Goal: Navigation & Orientation: Find specific page/section

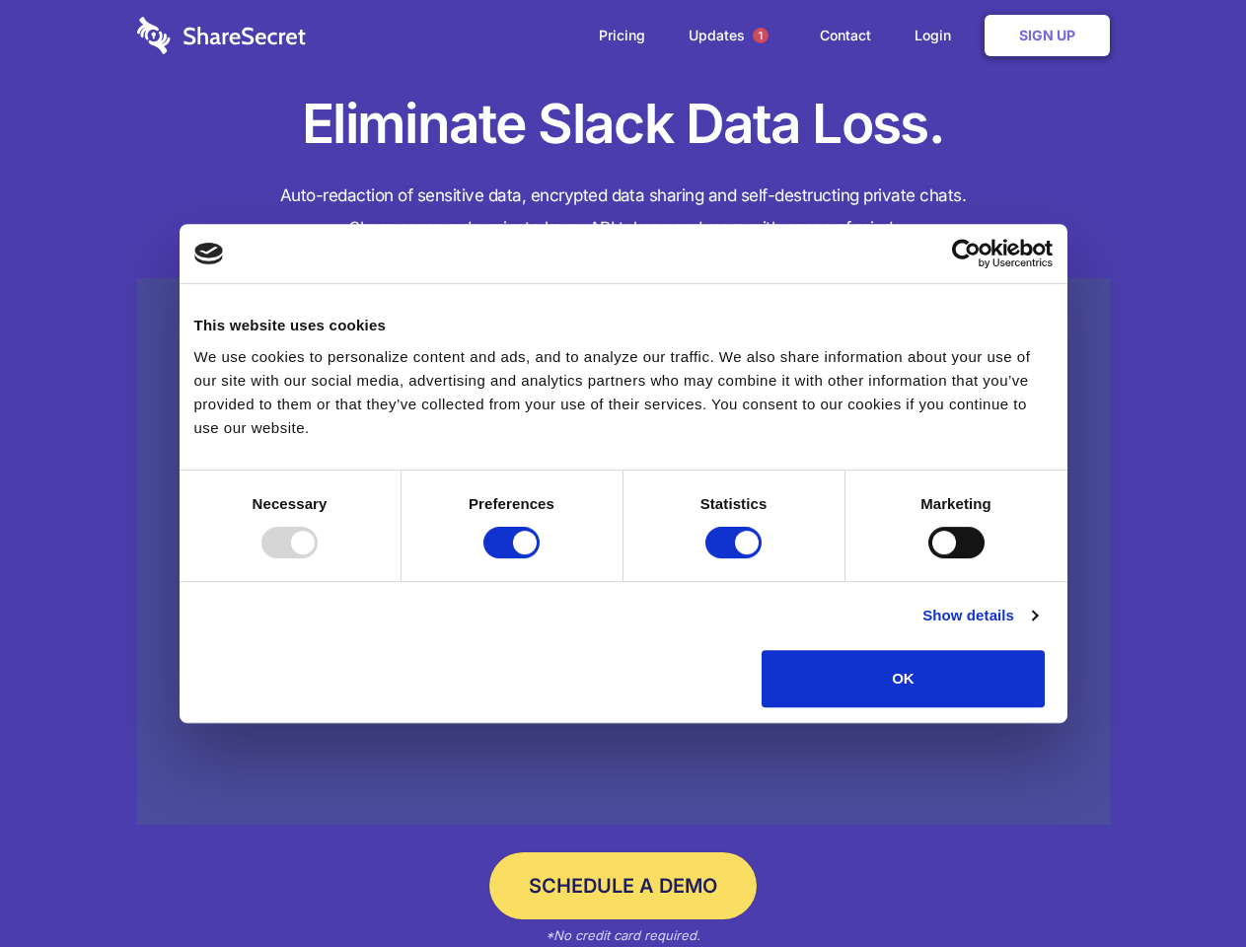
click at [318, 558] on div at bounding box center [289, 543] width 56 height 32
click at [540, 558] on input "Preferences" at bounding box center [511, 543] width 56 height 32
checkbox input "false"
click at [736, 558] on input "Statistics" at bounding box center [734, 543] width 56 height 32
checkbox input "false"
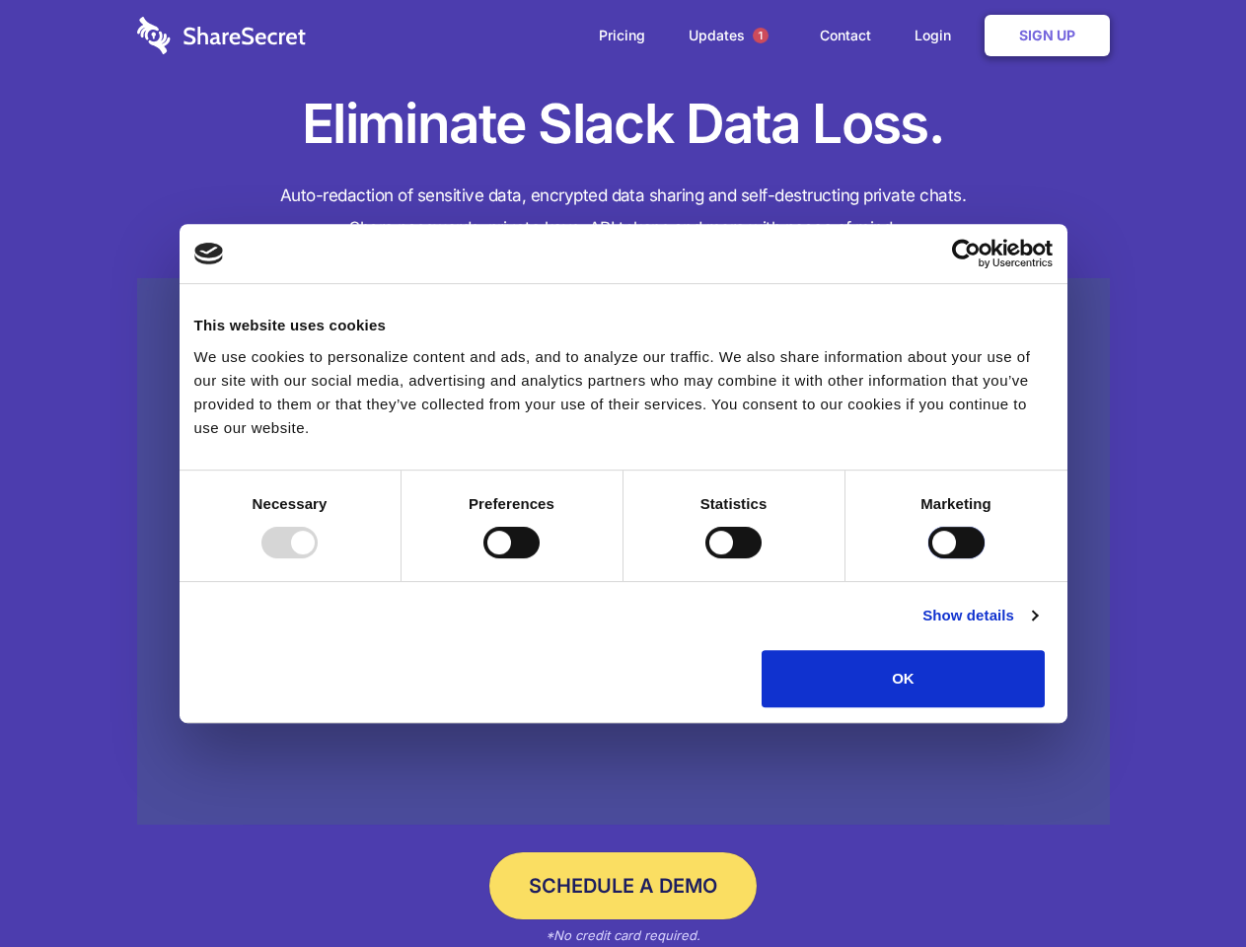
click at [929, 558] on input "Marketing" at bounding box center [957, 543] width 56 height 32
checkbox input "true"
click at [1037, 628] on link "Show details" at bounding box center [980, 616] width 114 height 24
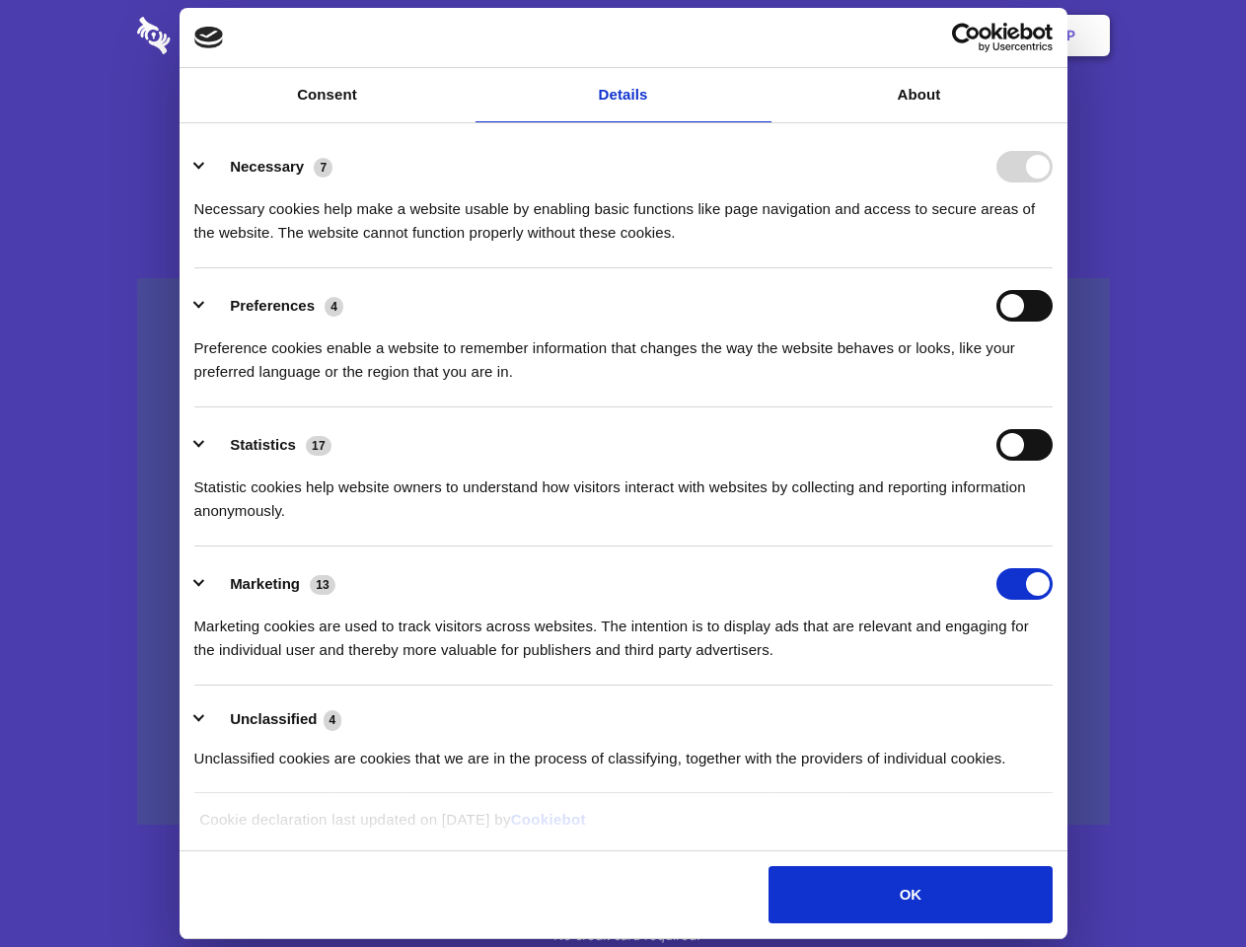
click at [1053, 268] on li "Necessary 7 Necessary cookies help make a website usable by enabling basic func…" at bounding box center [623, 198] width 858 height 139
click at [760, 36] on span "1" at bounding box center [761, 36] width 16 height 16
